Goal: Find specific page/section: Find specific page/section

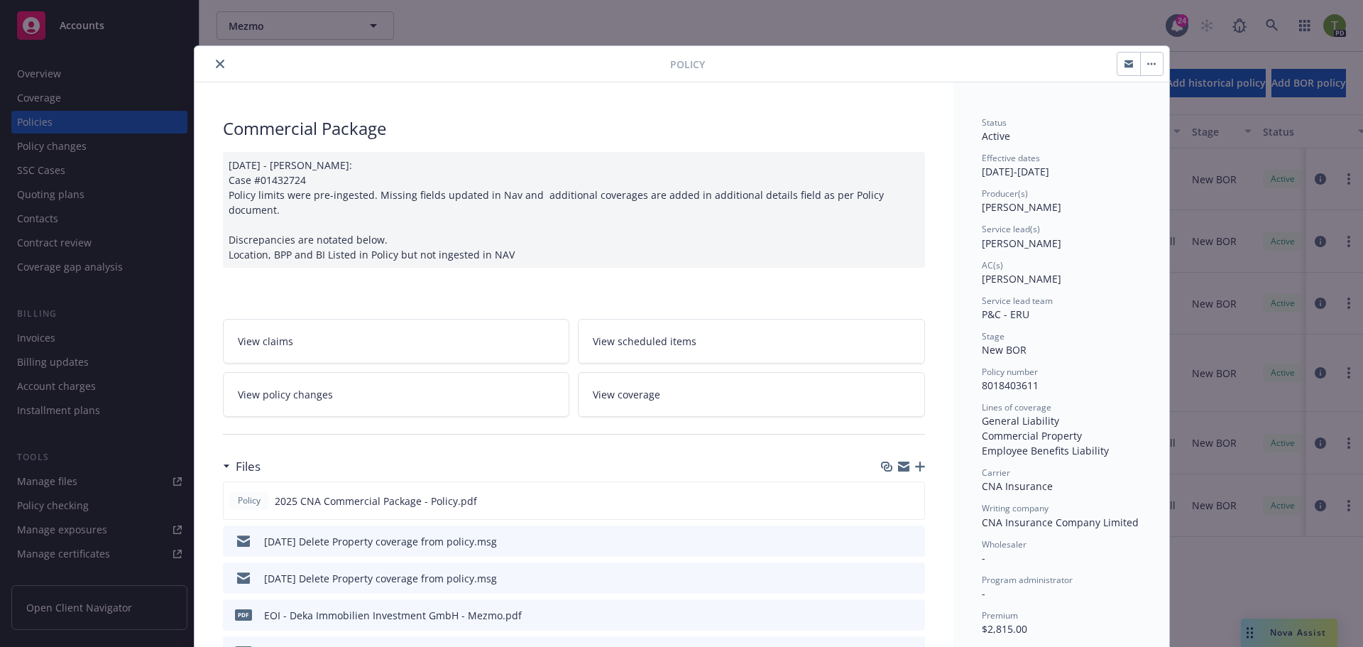
scroll to position [43, 0]
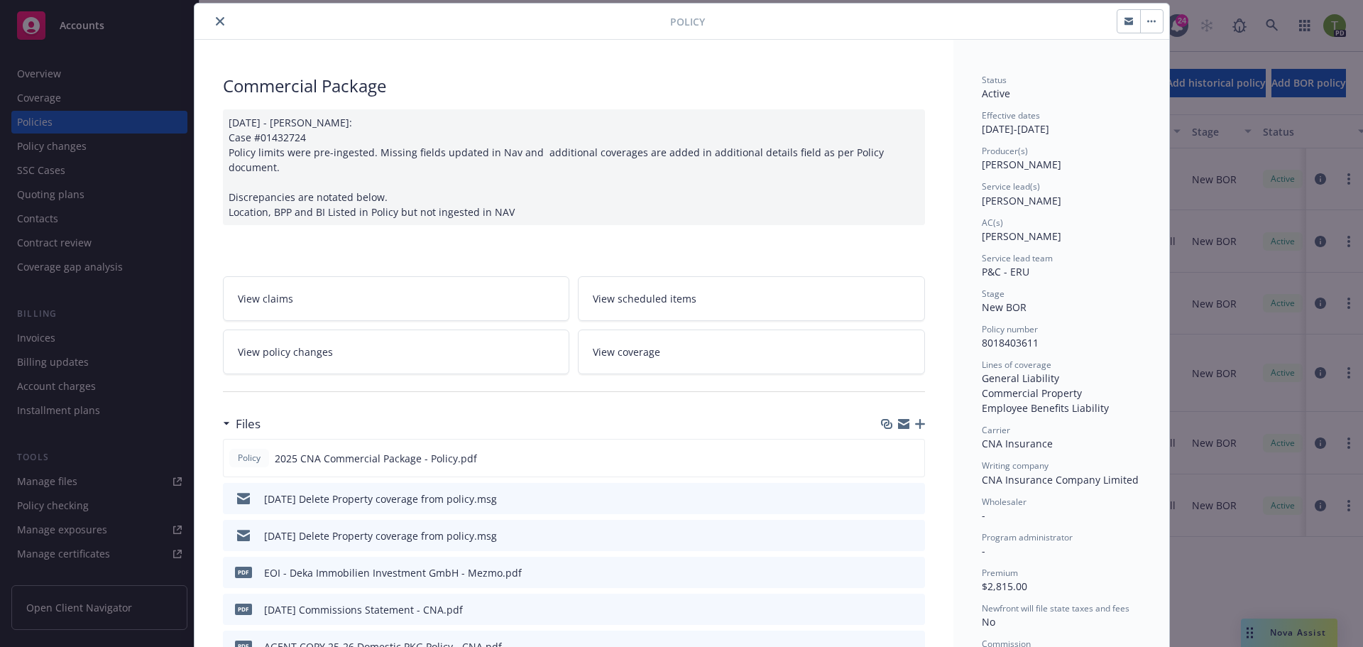
click at [216, 19] on icon "close" at bounding box center [220, 21] width 9 height 9
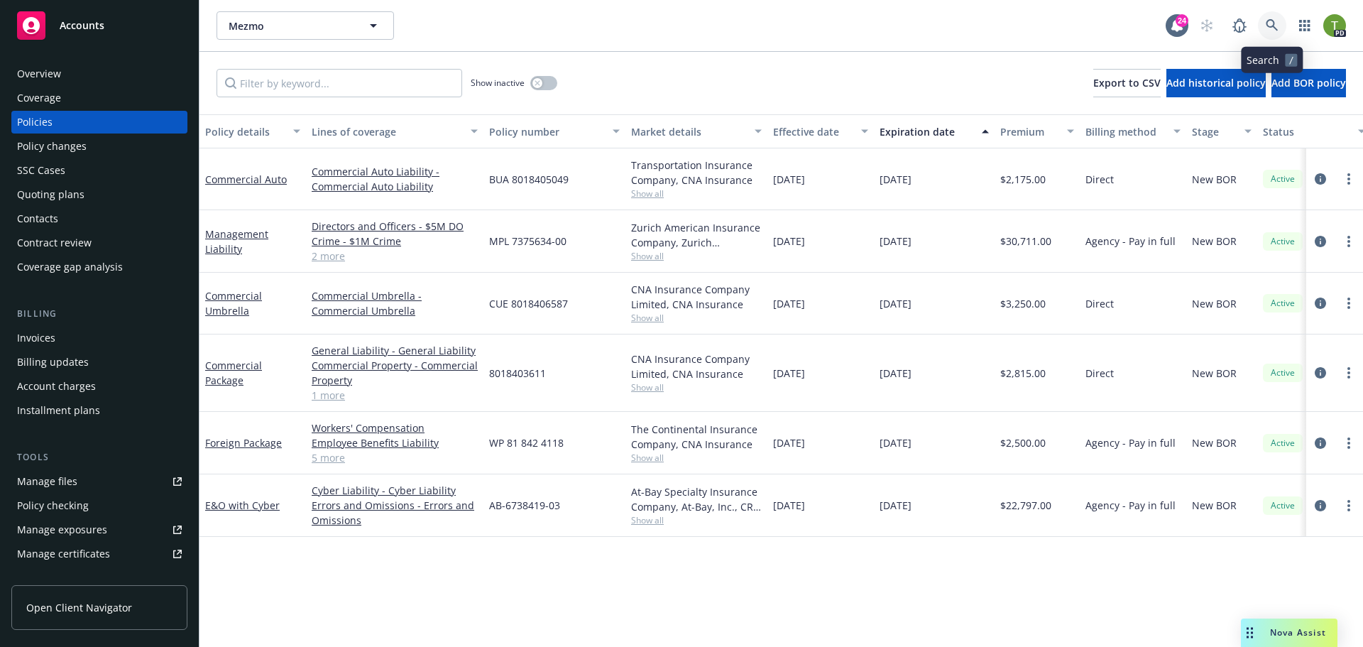
click at [1270, 26] on icon at bounding box center [1272, 25] width 13 height 13
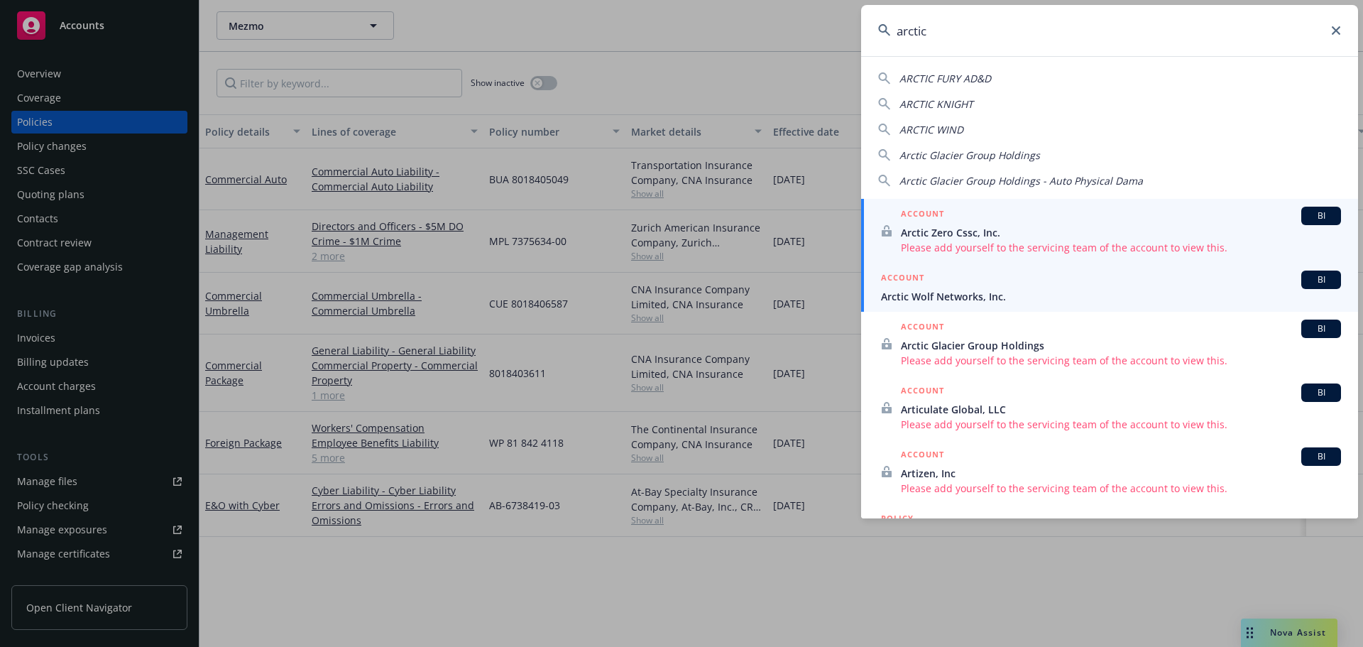
type input "arctic"
click at [943, 283] on div "ACCOUNT BI" at bounding box center [1111, 280] width 460 height 18
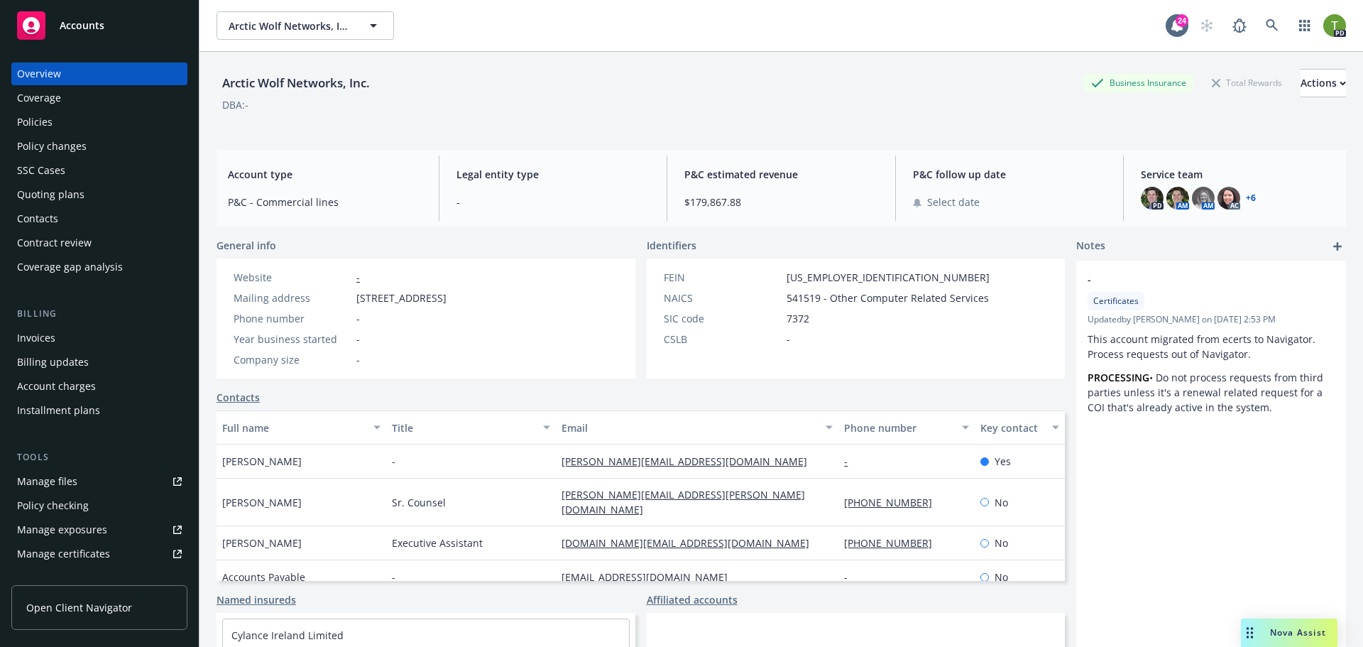
click at [1246, 198] on link "+ 6" at bounding box center [1251, 198] width 10 height 9
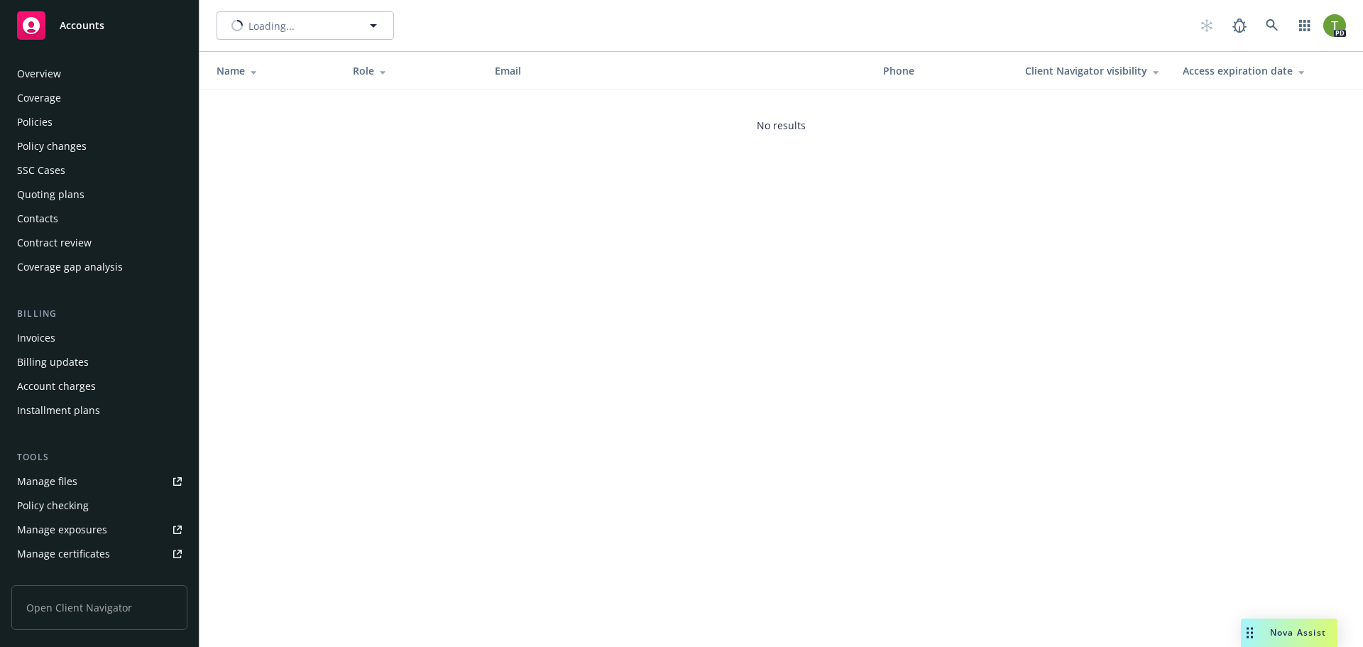
scroll to position [278, 0]
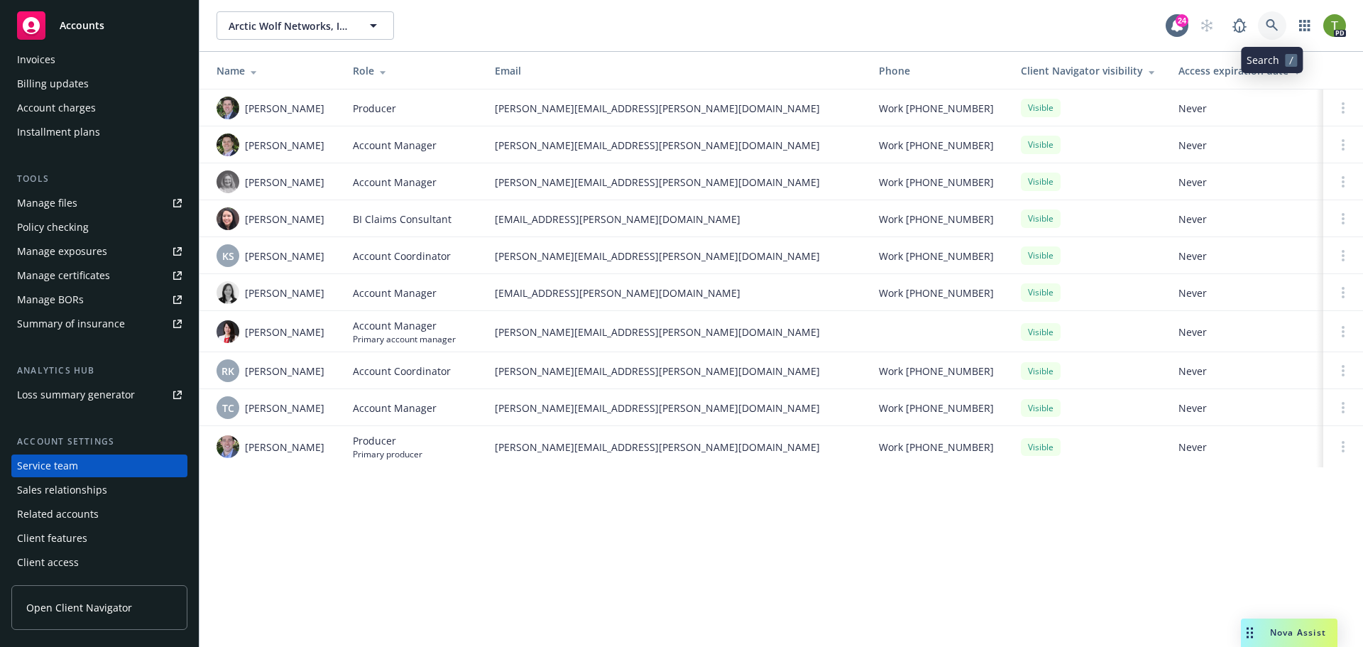
click at [1278, 25] on icon at bounding box center [1272, 25] width 13 height 13
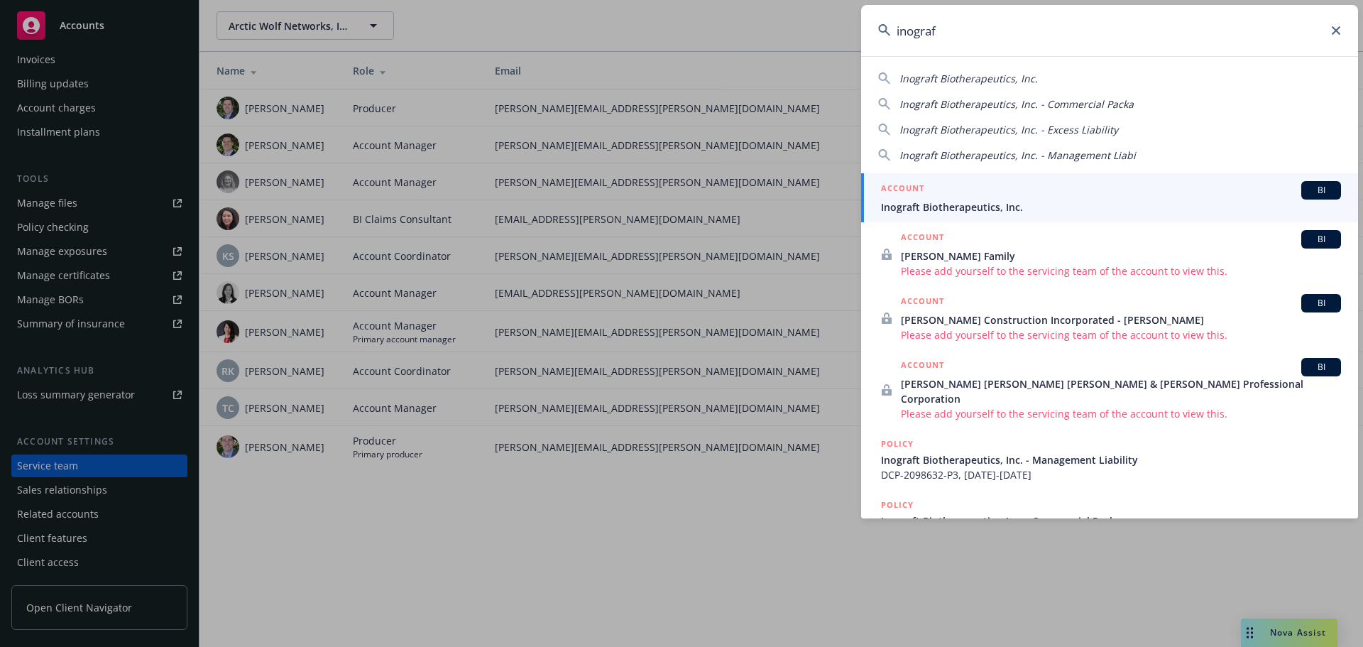
type input "inograf"
click at [988, 195] on div "ACCOUNT BI" at bounding box center [1111, 190] width 460 height 18
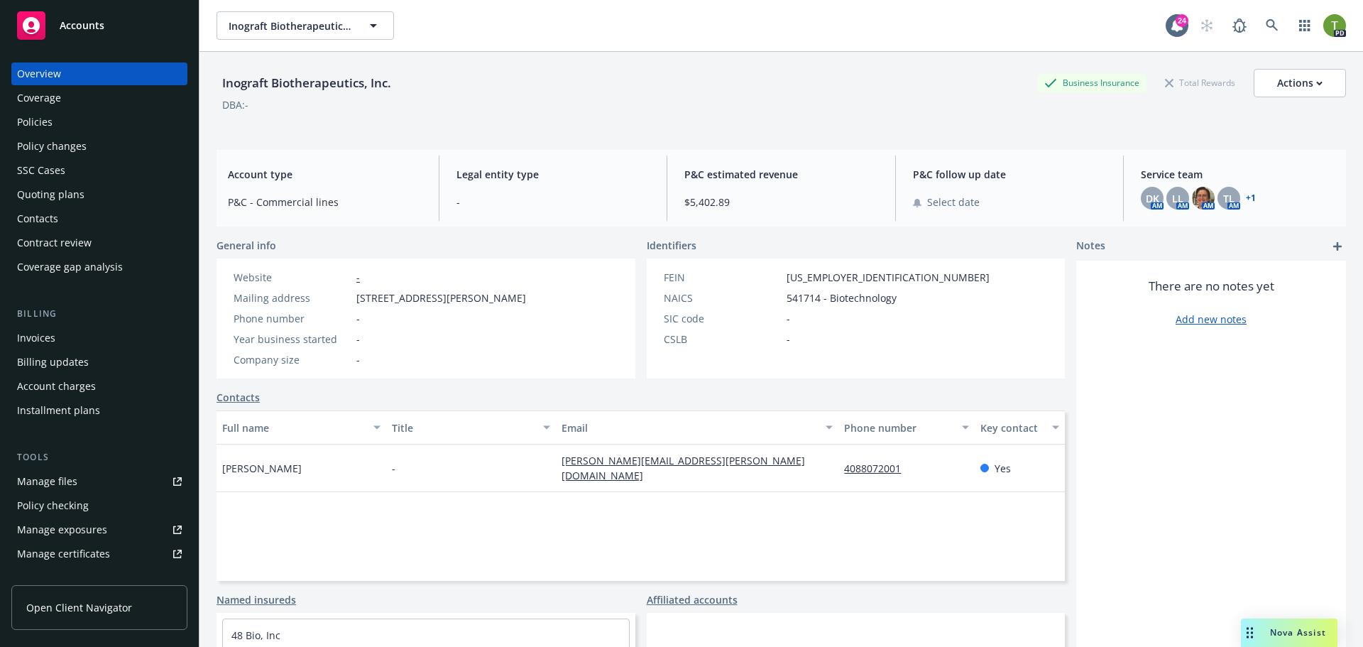
click at [45, 121] on div "Policies" at bounding box center [34, 122] width 35 height 23
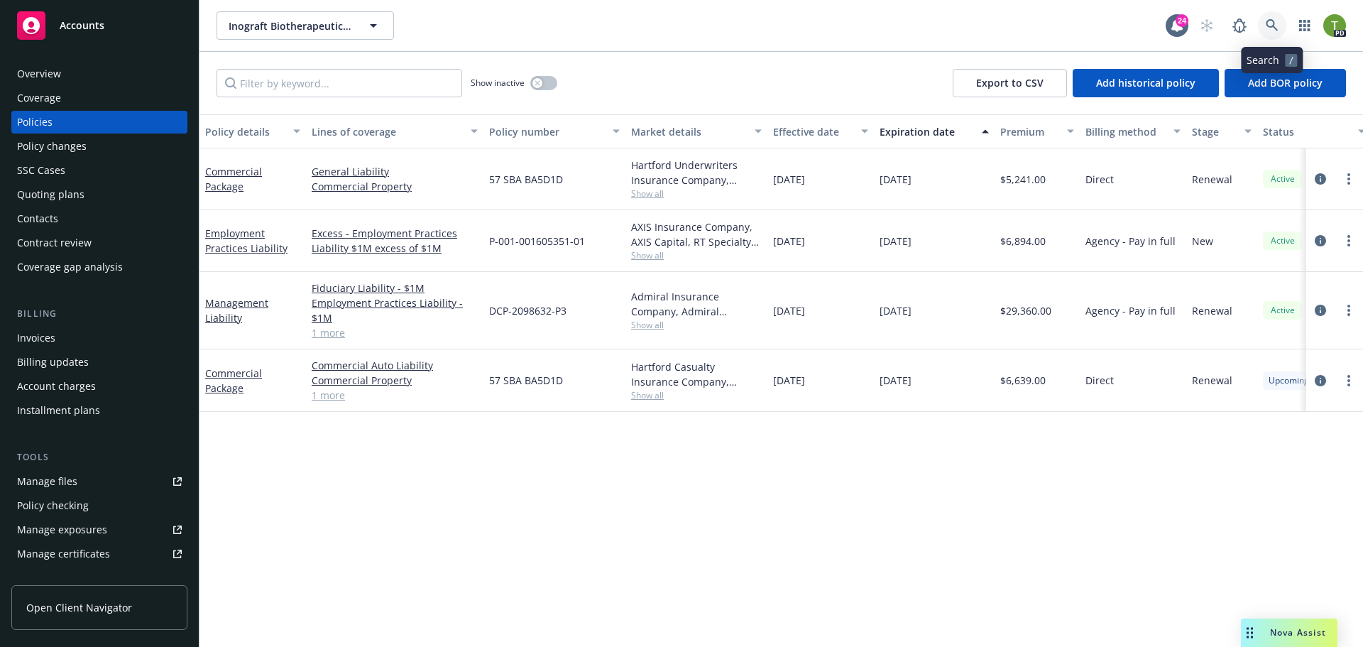
click at [1265, 16] on link at bounding box center [1272, 25] width 28 height 28
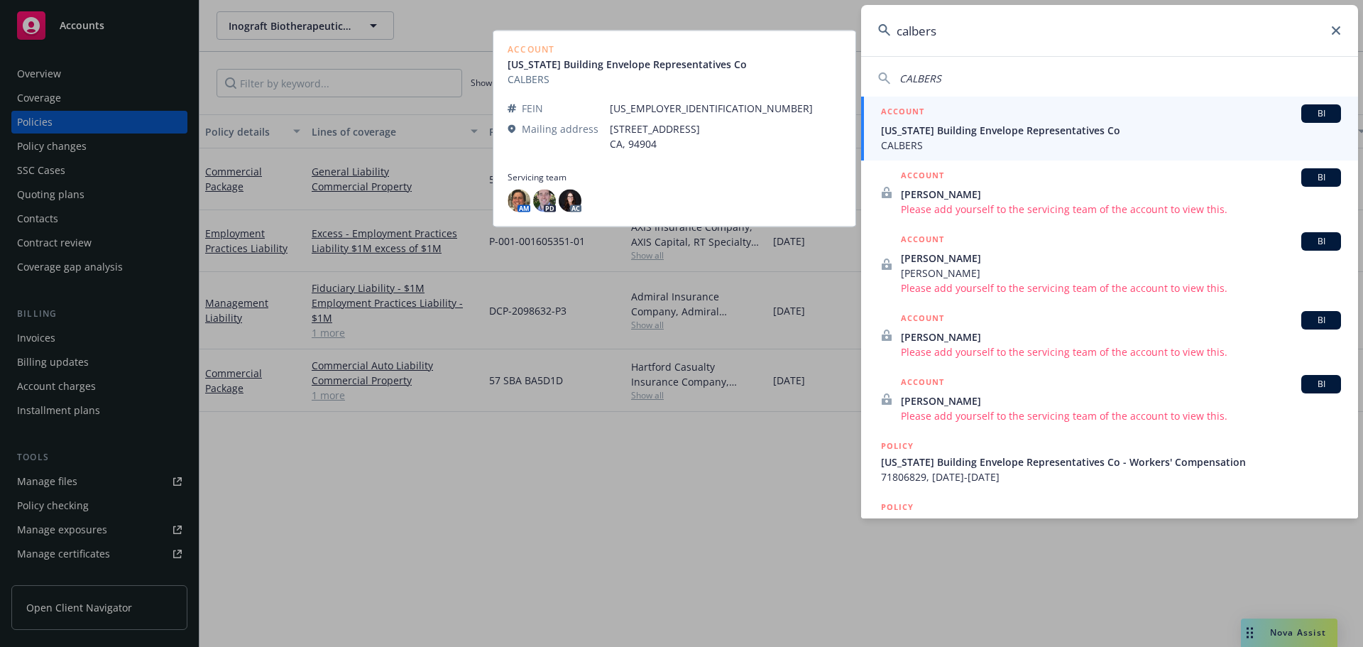
type input "calbers"
click at [895, 141] on span "CALBERS" at bounding box center [1111, 145] width 460 height 15
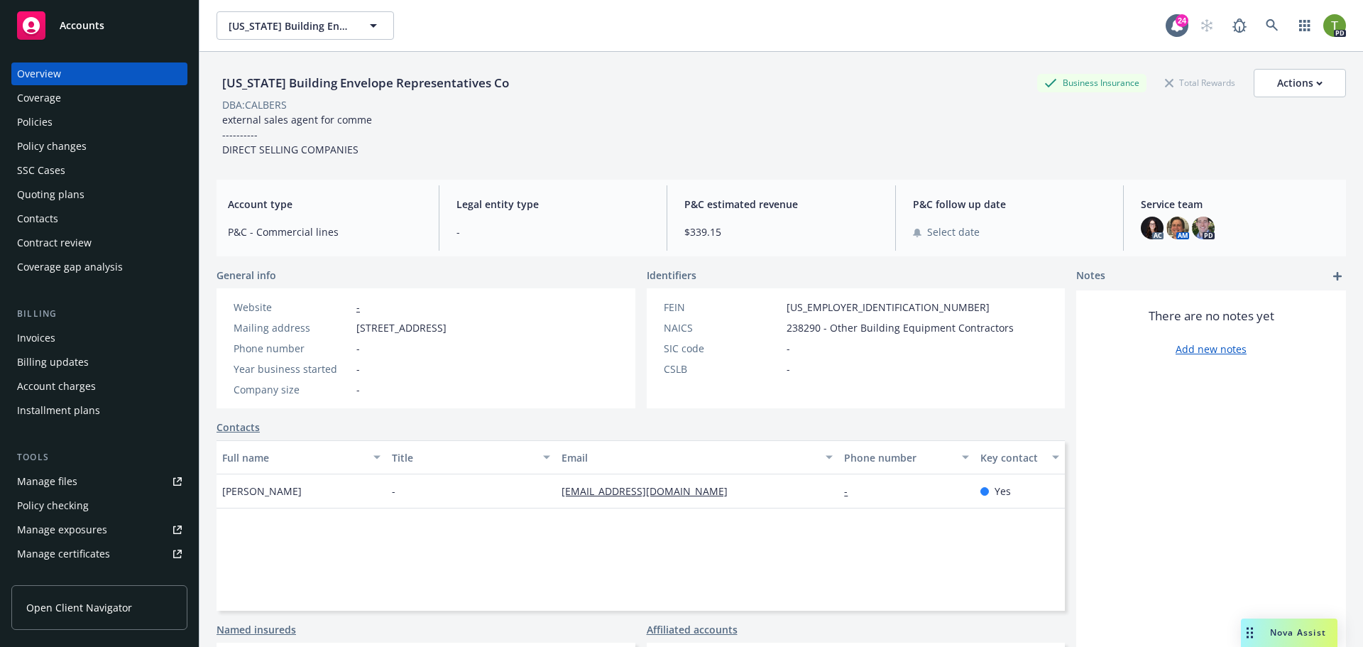
click at [40, 102] on div "Coverage" at bounding box center [39, 98] width 44 height 23
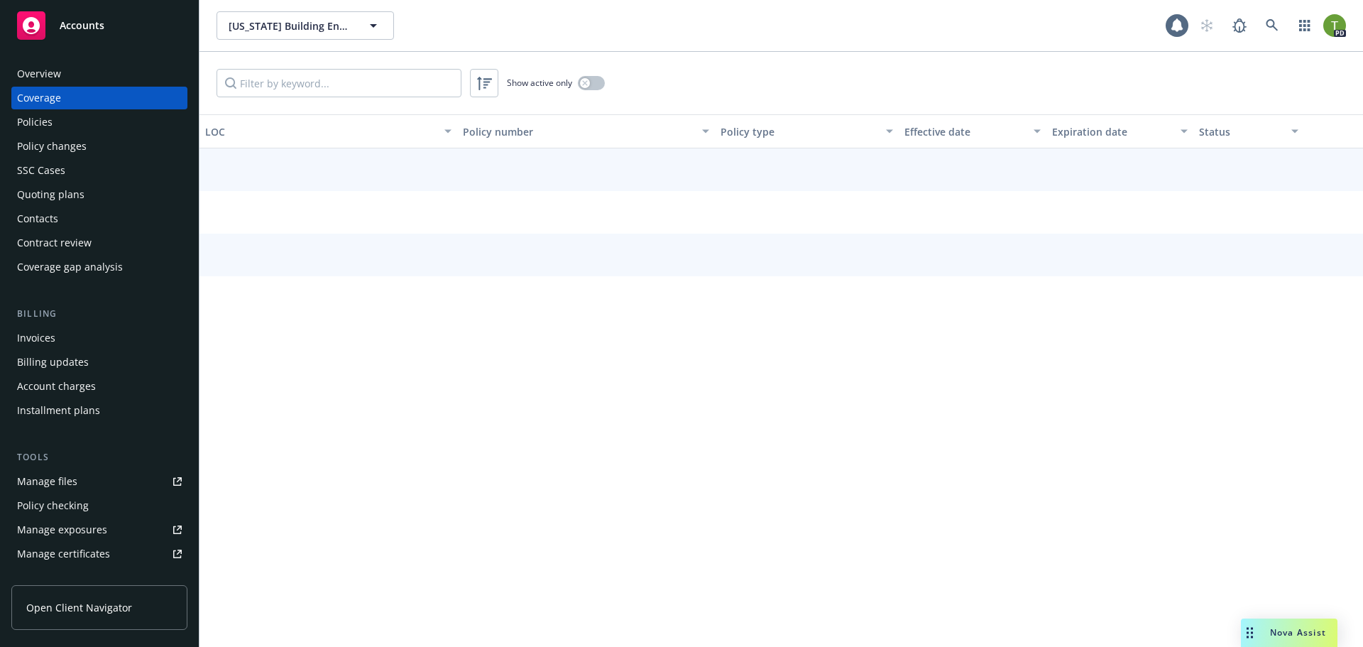
click at [37, 116] on div "Policies" at bounding box center [34, 122] width 35 height 23
